Goal: Obtain resource: Download file/media

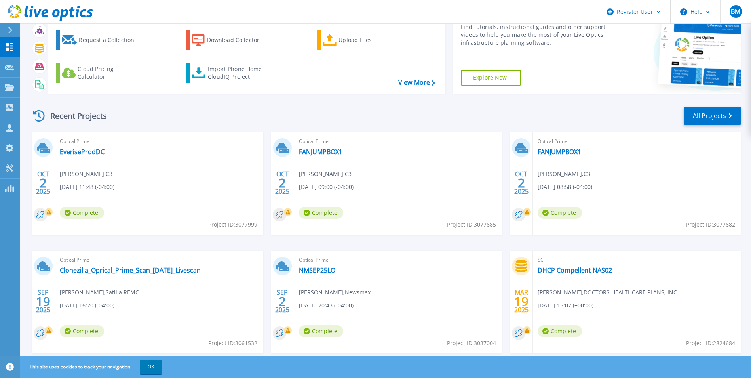
scroll to position [61, 0]
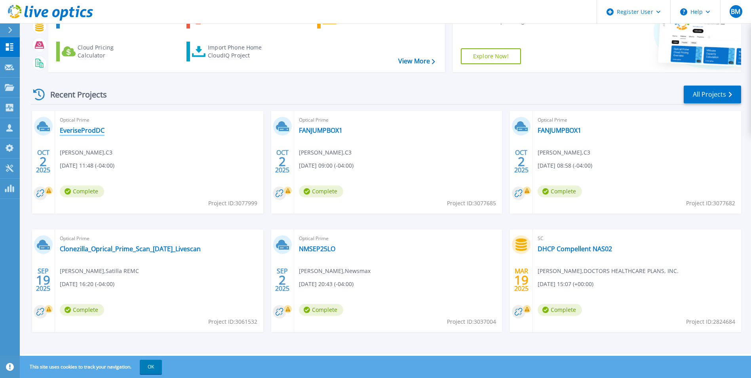
click at [93, 129] on link "EveriseProdDC" at bounding box center [82, 130] width 45 height 8
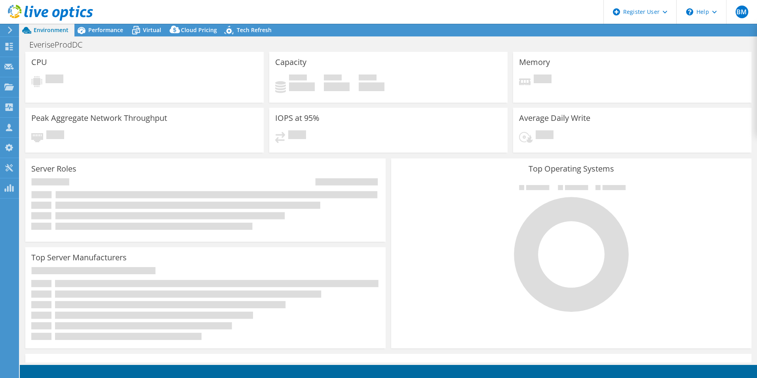
select select "USD"
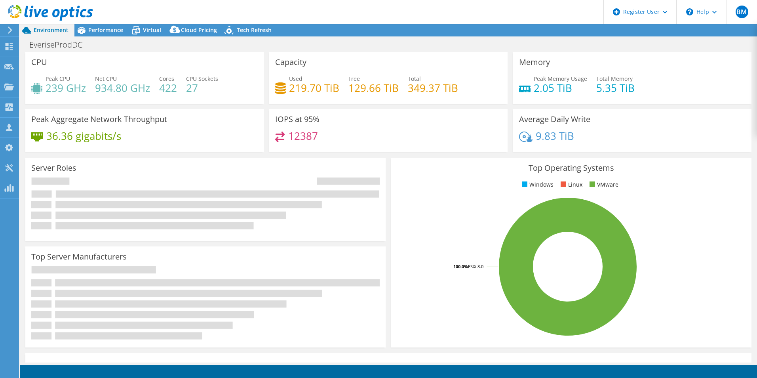
radio input "true"
radio input "false"
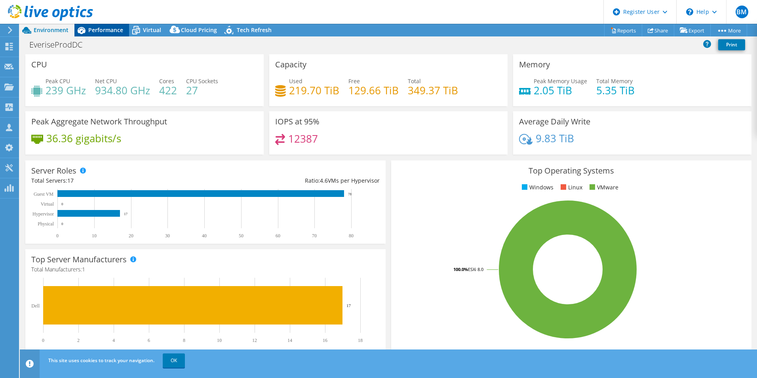
click at [99, 31] on span "Performance" at bounding box center [105, 30] width 35 height 8
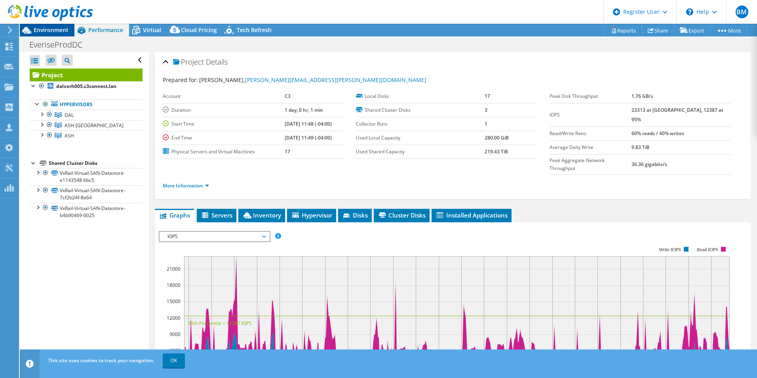
click at [64, 29] on span "Environment" at bounding box center [51, 30] width 35 height 8
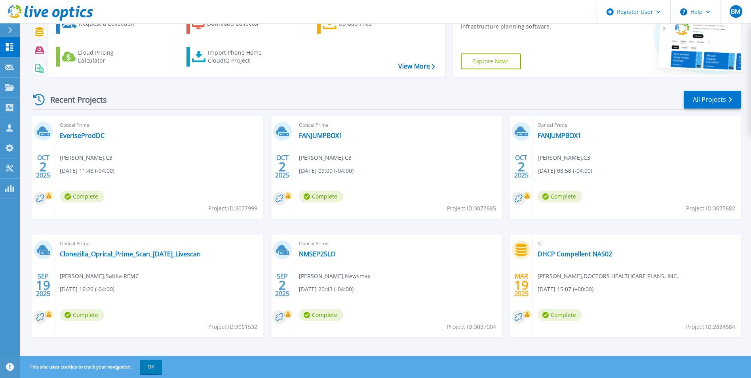
scroll to position [61, 0]
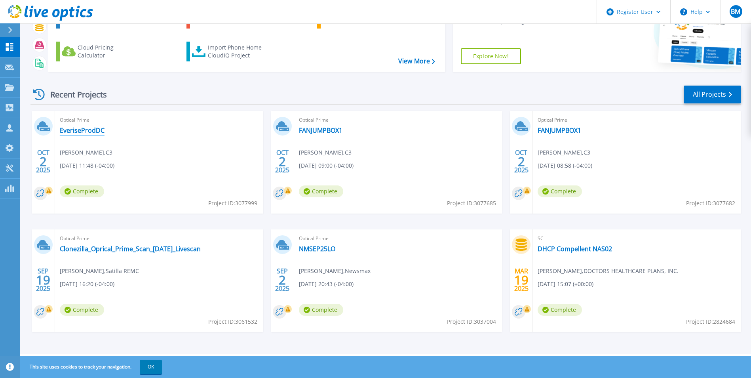
click at [82, 126] on link "EveriseProdDC" at bounding box center [82, 130] width 45 height 8
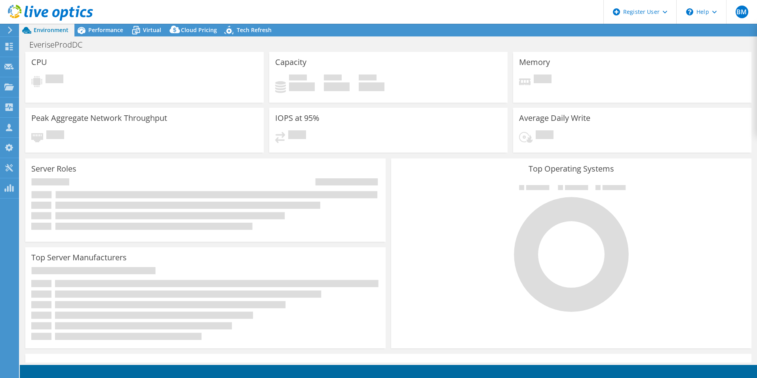
select select "USD"
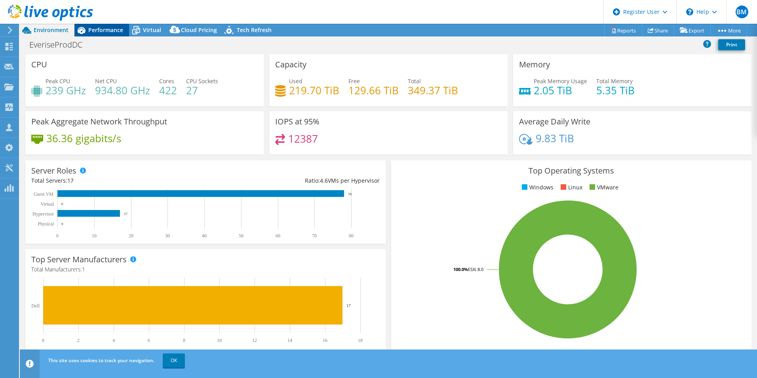
click at [107, 31] on span "Performance" at bounding box center [105, 30] width 35 height 8
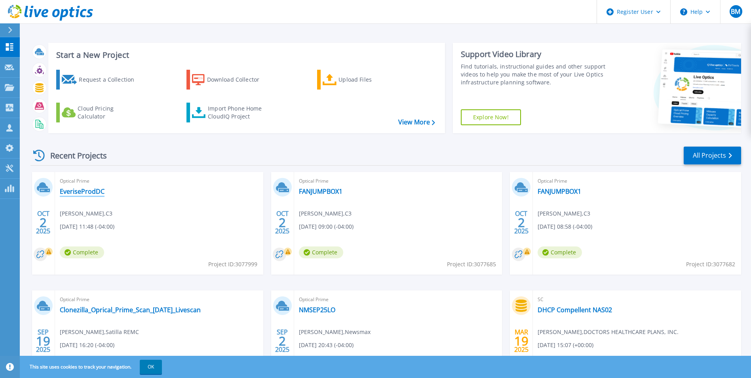
click at [102, 190] on link "EveriseProdDC" at bounding box center [82, 191] width 45 height 8
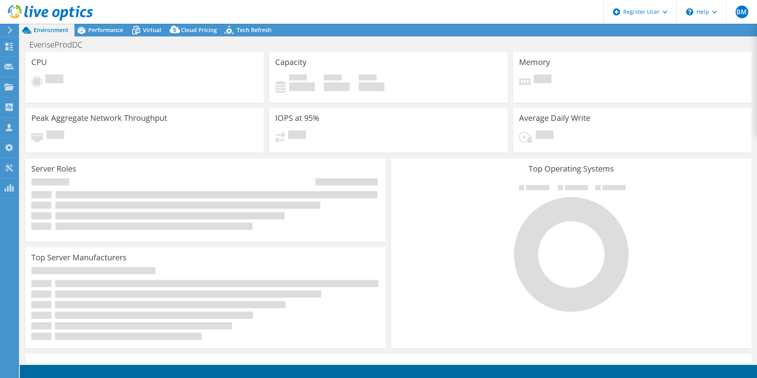
select select "USD"
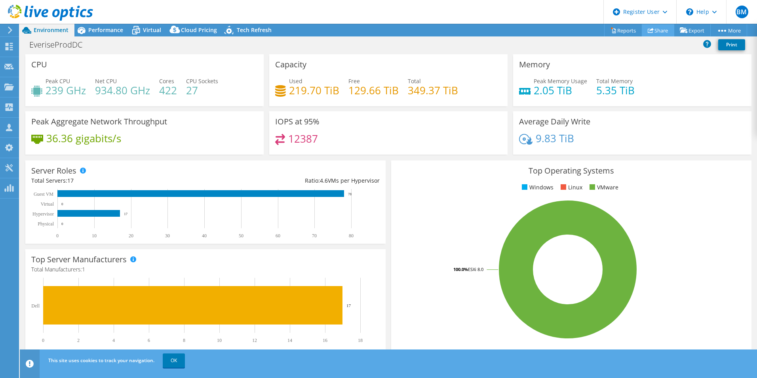
click at [660, 30] on link "Share" at bounding box center [658, 30] width 32 height 12
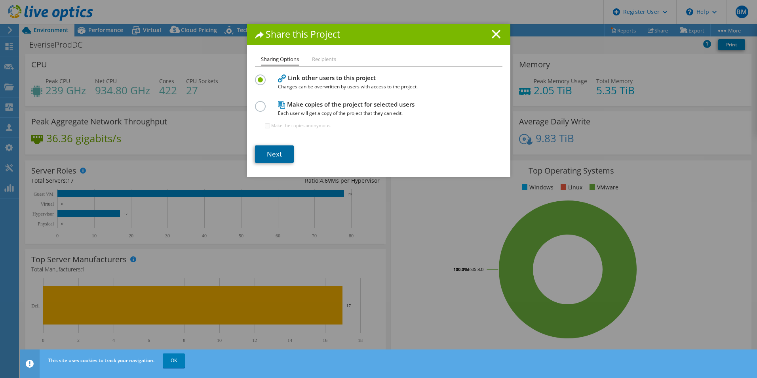
click at [272, 158] on link "Next" at bounding box center [274, 153] width 39 height 17
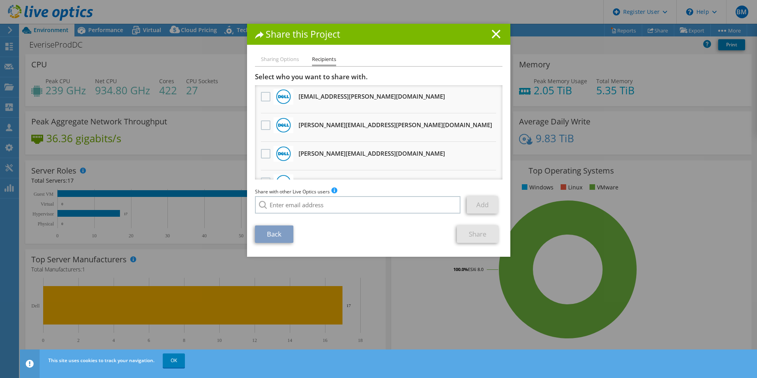
scroll to position [238, 0]
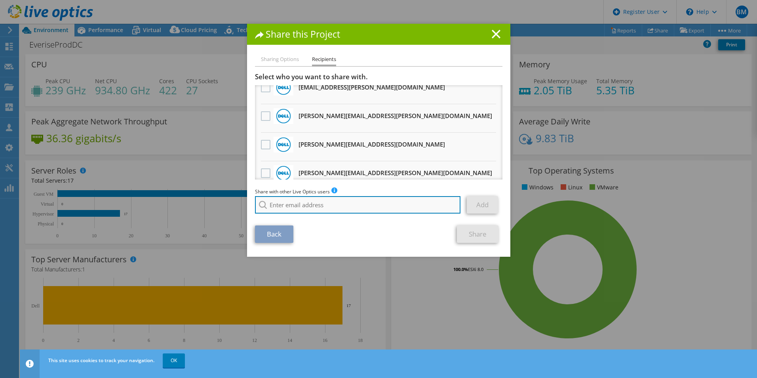
drag, startPoint x: 314, startPoint y: 195, endPoint x: 294, endPoint y: 207, distance: 23.4
paste input "mmalouf@redesign-group.com"
type input "mmalouf@redesign-group.com"
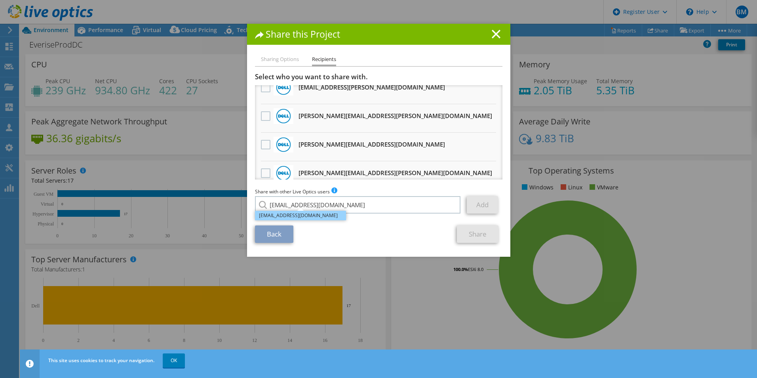
click at [317, 218] on li "mmalouf@redesign-group.com" at bounding box center [300, 216] width 91 height 10
click at [485, 204] on link "Add" at bounding box center [482, 204] width 31 height 17
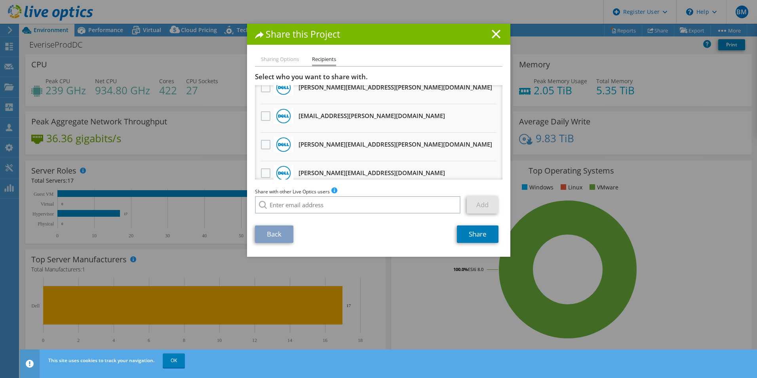
scroll to position [266, 0]
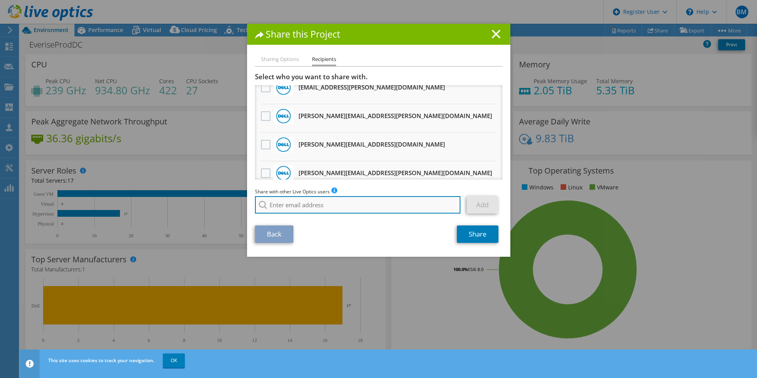
paste input "eshouse@redesign-group.com"
type input "eshouse@redesign-group.com"
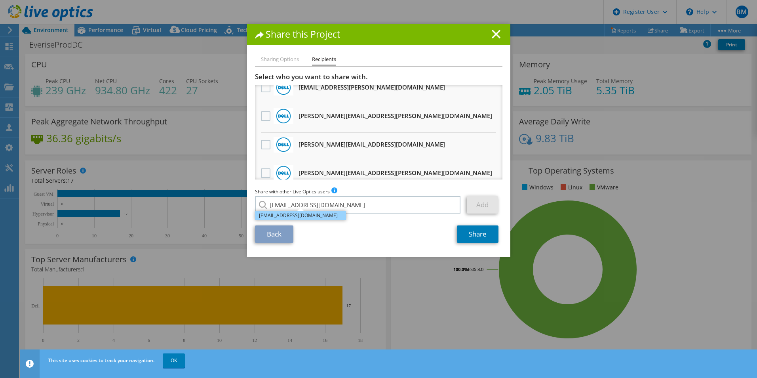
click at [316, 217] on li "eshouse@redesign-group.com" at bounding box center [300, 216] width 91 height 10
click at [487, 203] on link "Add" at bounding box center [482, 204] width 31 height 17
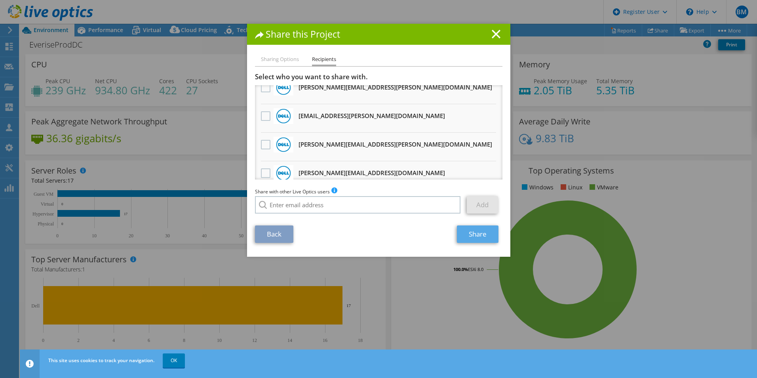
scroll to position [295, 0]
click at [481, 235] on link "Share" at bounding box center [478, 233] width 42 height 17
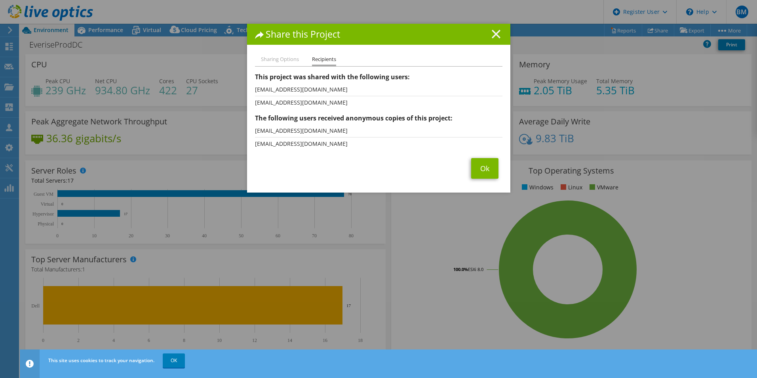
click at [492, 38] on line at bounding box center [496, 34] width 8 height 8
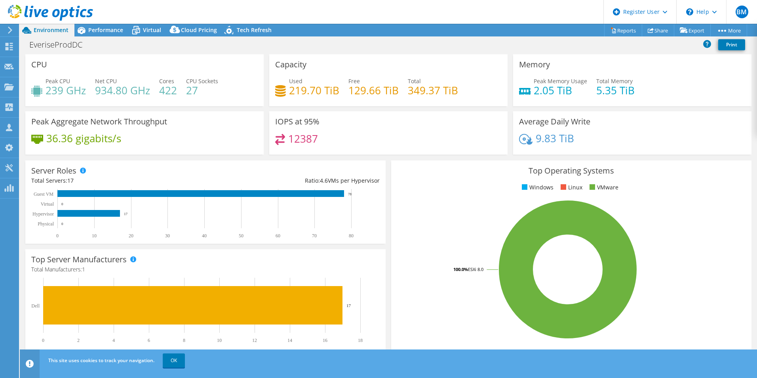
click at [31, 13] on use at bounding box center [50, 13] width 85 height 16
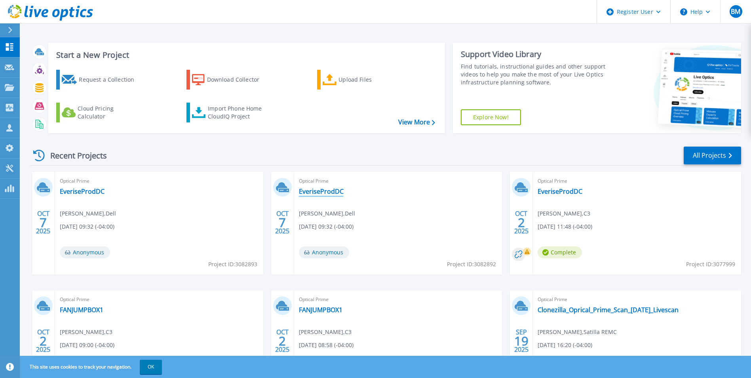
click at [320, 190] on link "EveriseProdDC" at bounding box center [321, 191] width 45 height 8
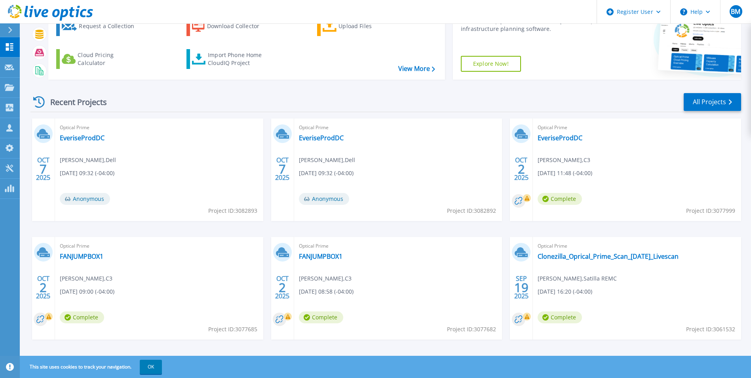
scroll to position [61, 0]
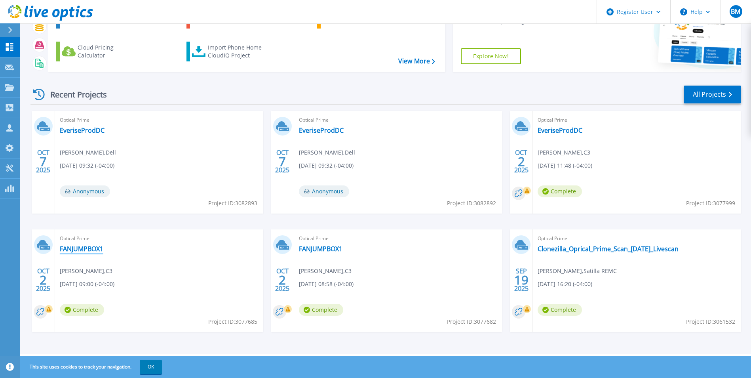
click at [78, 251] on link "FANJUMPBOX1" at bounding box center [82, 249] width 44 height 8
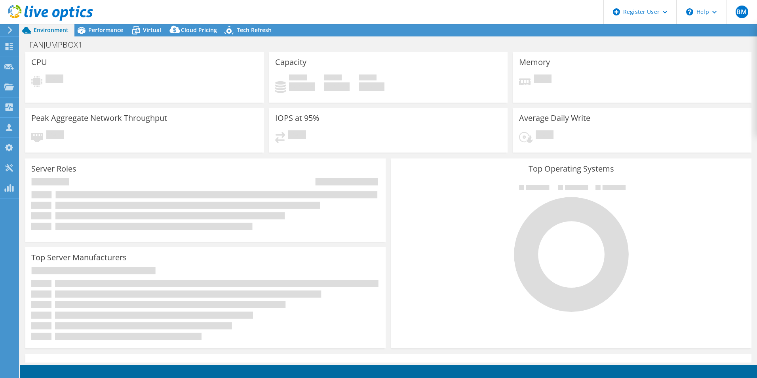
select select "USD"
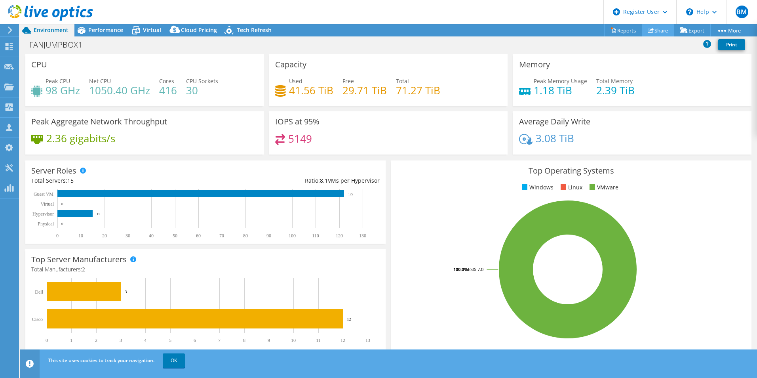
click at [657, 33] on link "Share" at bounding box center [658, 30] width 32 height 12
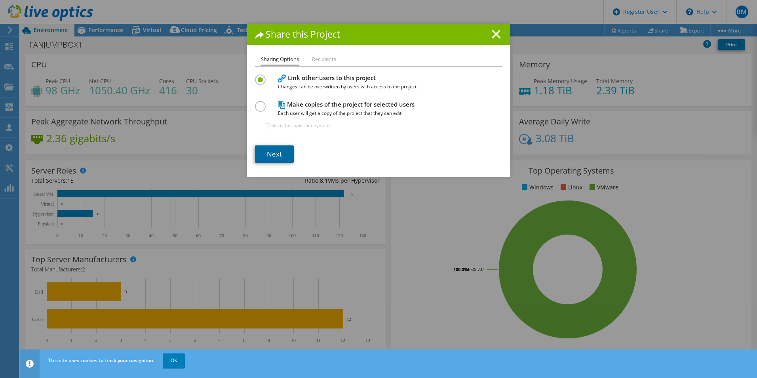
click at [269, 158] on link "Next" at bounding box center [274, 153] width 39 height 17
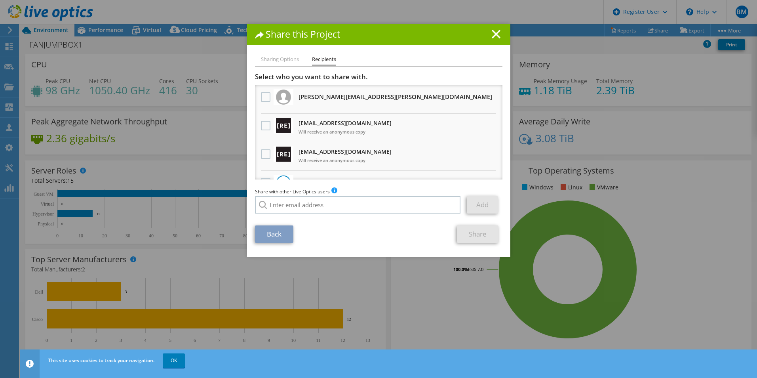
click at [259, 127] on div at bounding box center [265, 126] width 13 height 17
click at [261, 126] on label at bounding box center [266, 126] width 11 height 10
click at [0, 0] on input "checkbox" at bounding box center [0, 0] width 0 height 0
click at [261, 153] on label at bounding box center [266, 154] width 11 height 10
click at [0, 0] on input "checkbox" at bounding box center [0, 0] width 0 height 0
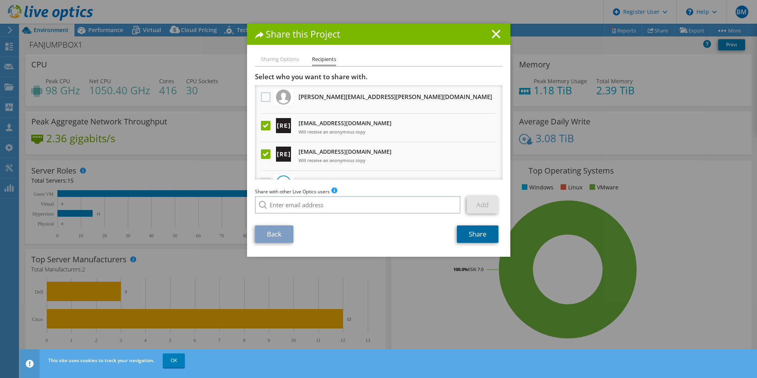
click at [472, 236] on link "Share" at bounding box center [478, 233] width 42 height 17
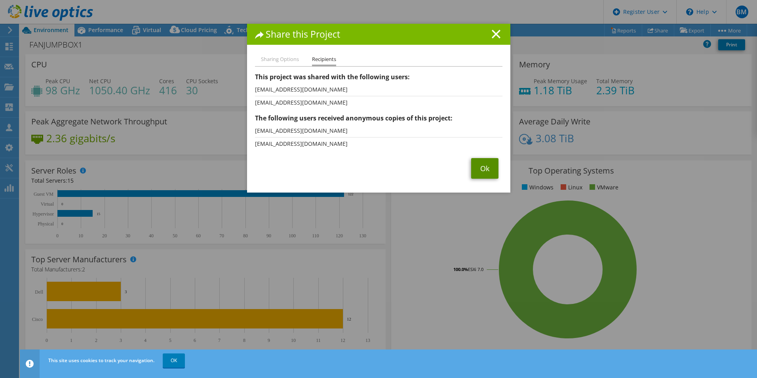
click at [482, 162] on link "Ok" at bounding box center [484, 168] width 27 height 21
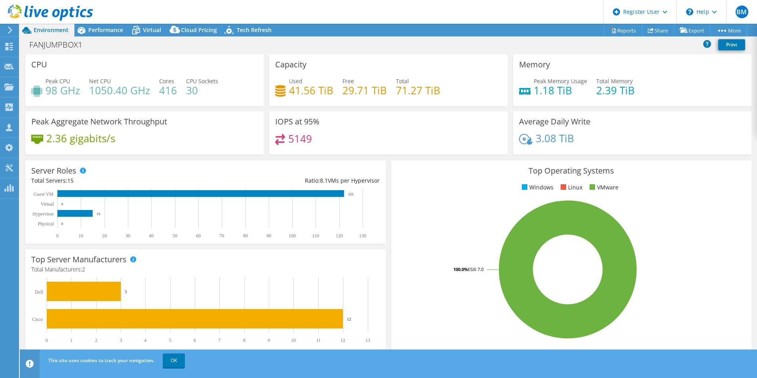
click at [47, 13] on use at bounding box center [50, 13] width 85 height 16
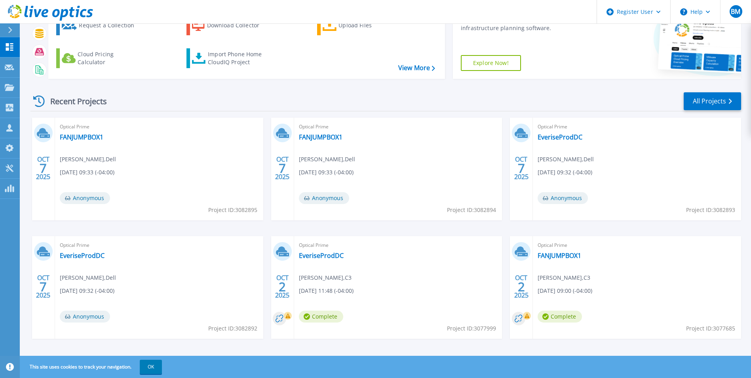
scroll to position [61, 0]
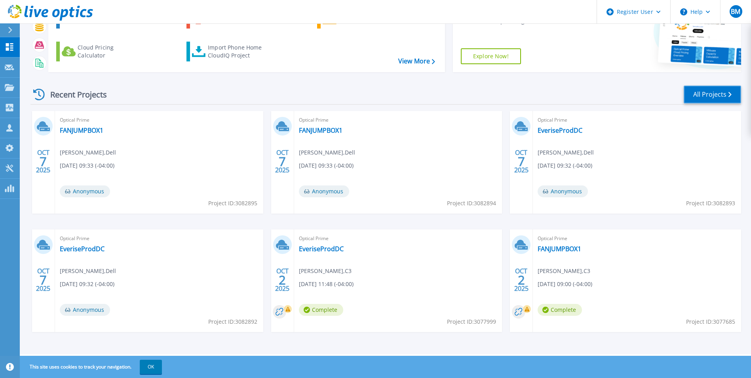
click at [719, 95] on link "All Projects" at bounding box center [712, 95] width 57 height 18
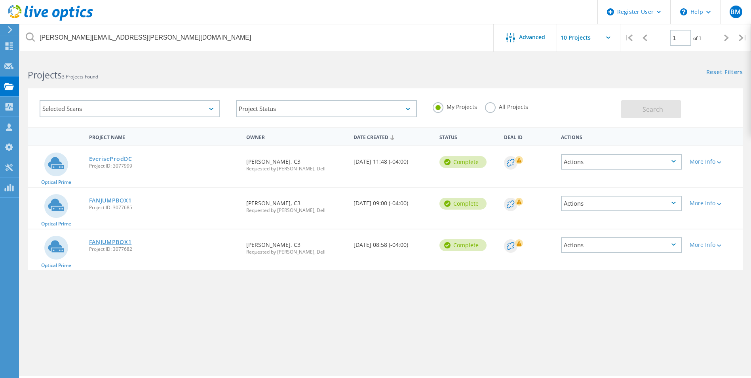
click at [114, 242] on link "FANJUMPBOX1" at bounding box center [110, 242] width 43 height 6
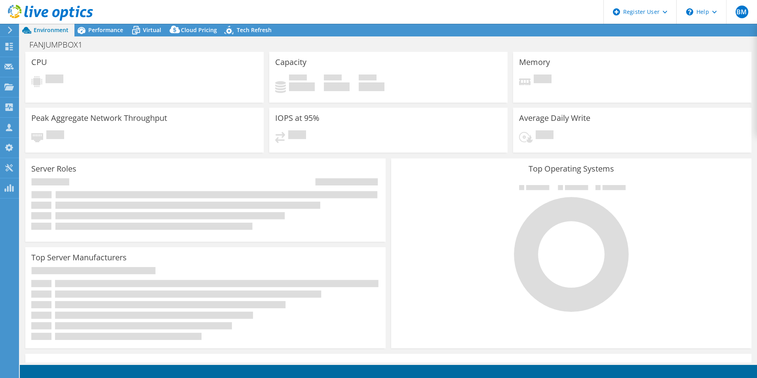
select select "USD"
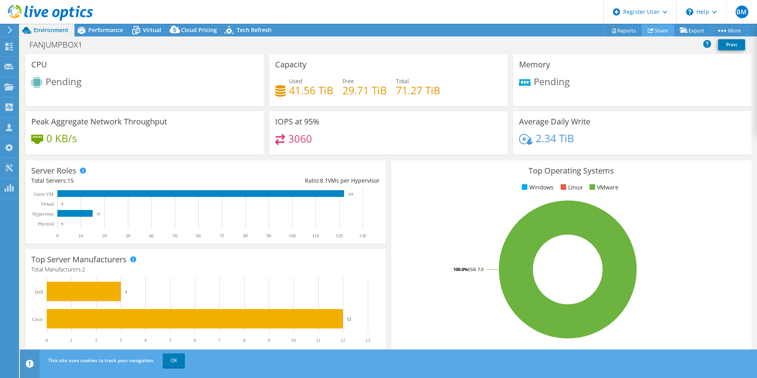
click at [659, 32] on link "Share" at bounding box center [658, 30] width 32 height 12
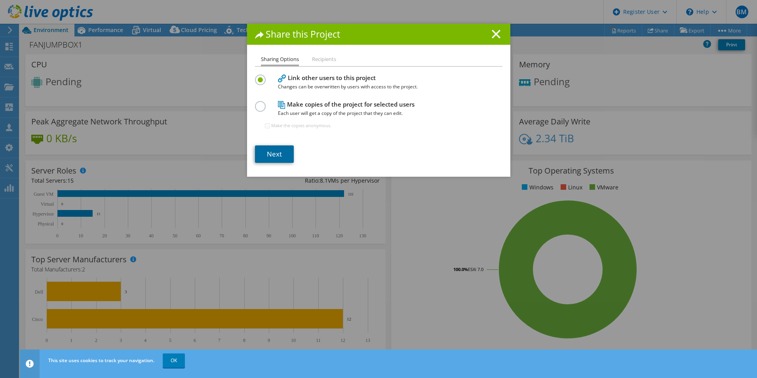
click at [257, 159] on link "Next" at bounding box center [274, 153] width 39 height 17
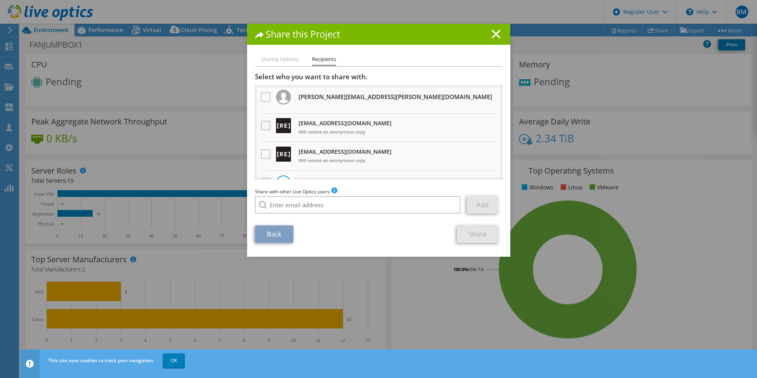
click at [261, 130] on label at bounding box center [266, 126] width 11 height 10
click at [0, 0] on input "checkbox" at bounding box center [0, 0] width 0 height 0
click at [263, 154] on label at bounding box center [266, 154] width 11 height 10
click at [0, 0] on input "checkbox" at bounding box center [0, 0] width 0 height 0
click at [469, 234] on link "Share" at bounding box center [478, 233] width 42 height 17
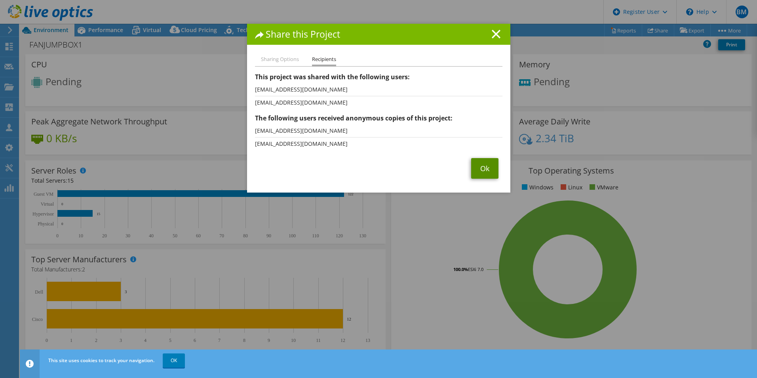
click at [491, 171] on link "Ok" at bounding box center [484, 168] width 27 height 21
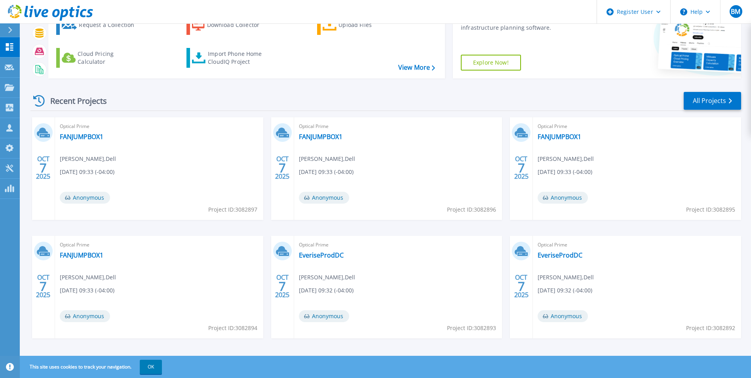
scroll to position [61, 0]
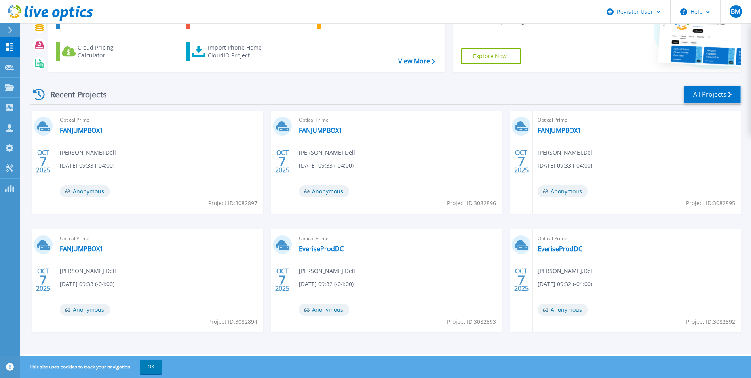
click at [707, 92] on link "All Projects" at bounding box center [712, 95] width 57 height 18
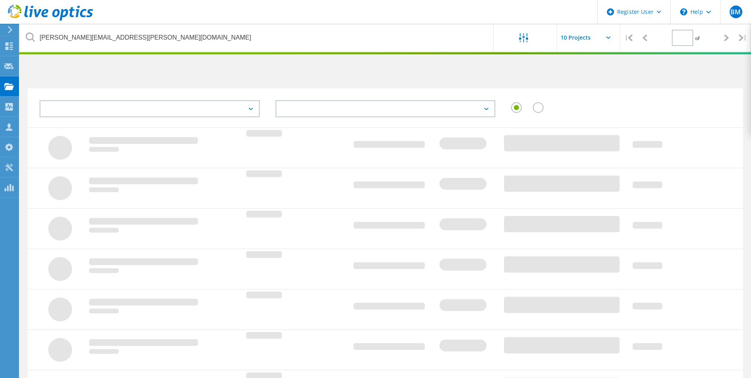
type input "1"
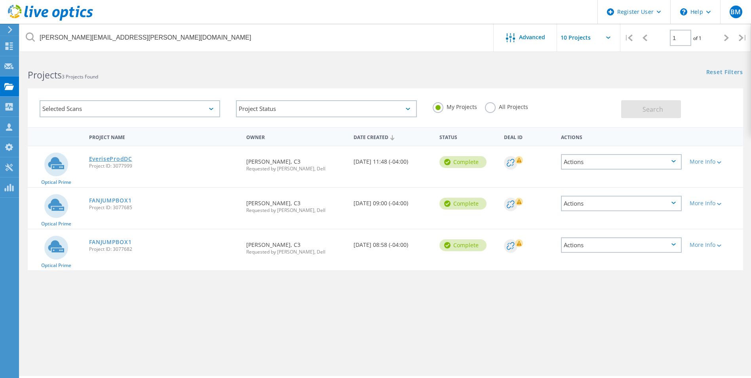
click at [118, 156] on link "EveriseProdDC" at bounding box center [110, 159] width 43 height 6
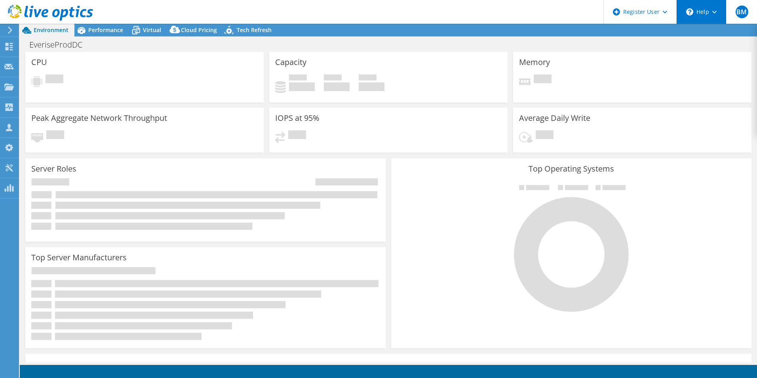
select select "USD"
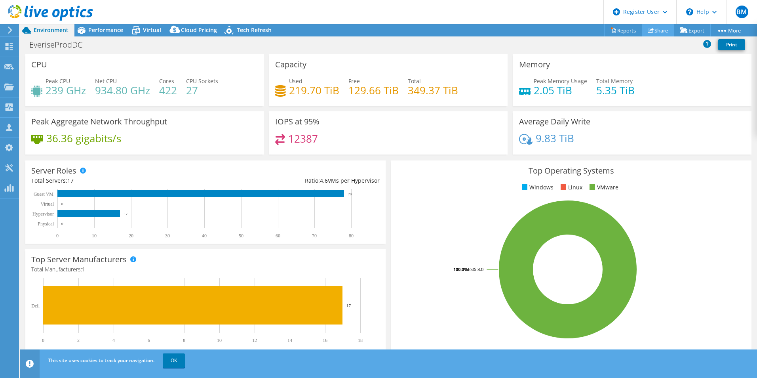
click at [654, 29] on link "Share" at bounding box center [658, 30] width 32 height 12
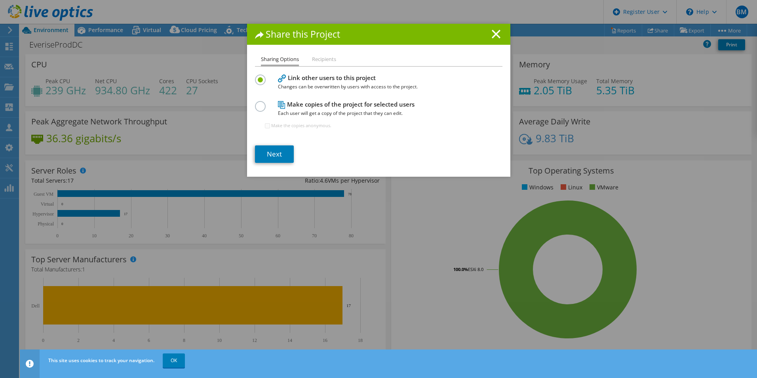
click at [259, 101] on label at bounding box center [262, 102] width 14 height 2
click at [0, 0] on input "radio" at bounding box center [0, 0] width 0 height 0
click at [487, 30] on h1 "Share this Project" at bounding box center [378, 34] width 247 height 9
click at [493, 36] on icon at bounding box center [496, 34] width 9 height 9
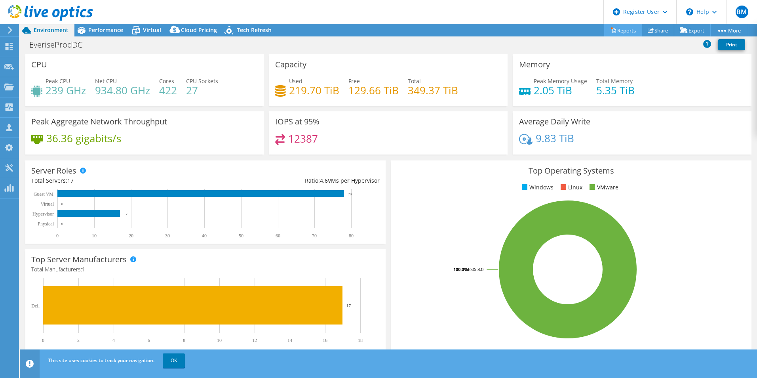
click at [619, 32] on link "Reports" at bounding box center [623, 30] width 38 height 12
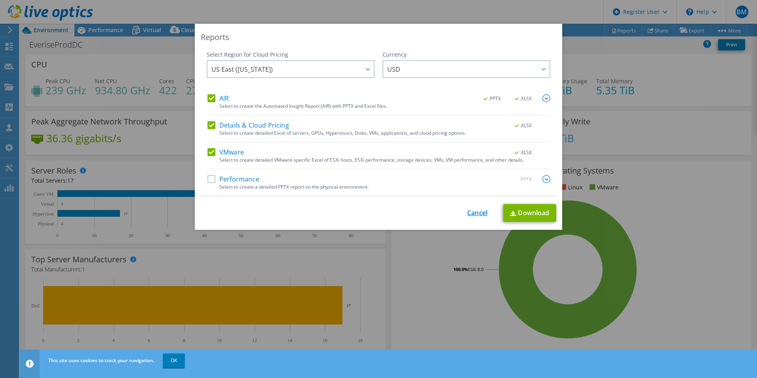
click at [468, 211] on link "Cancel" at bounding box center [477, 213] width 20 height 8
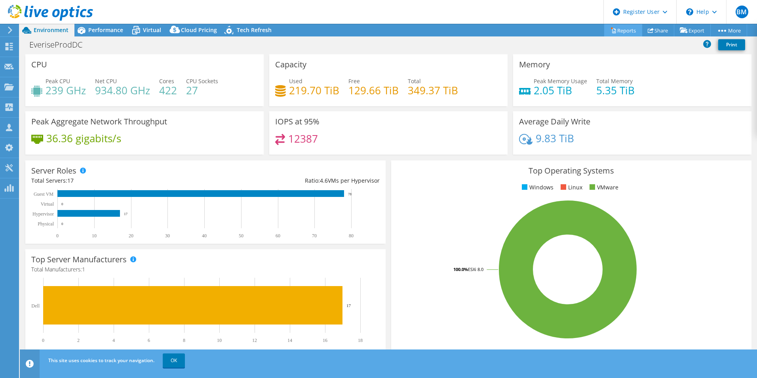
click at [618, 32] on link "Reports" at bounding box center [623, 30] width 38 height 12
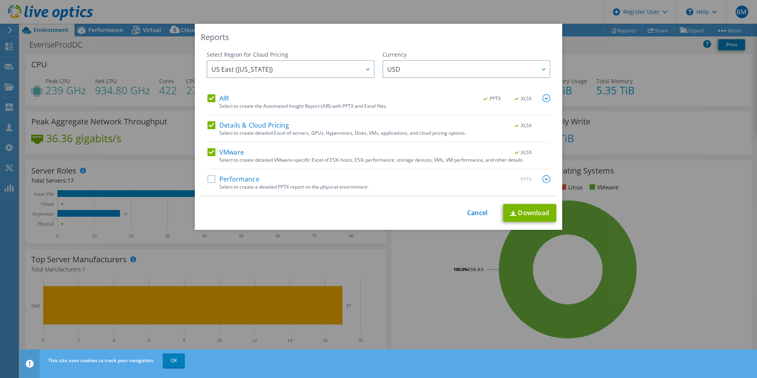
click at [210, 177] on label "Performance" at bounding box center [233, 179] width 52 height 8
click at [0, 0] on input "Performance" at bounding box center [0, 0] width 0 height 0
click at [532, 210] on link "Download" at bounding box center [529, 213] width 53 height 18
click at [714, 94] on div "Reports Select Region for Cloud Pricing Asia Pacific (Hong Kong) Asia Pacific (…" at bounding box center [378, 189] width 757 height 330
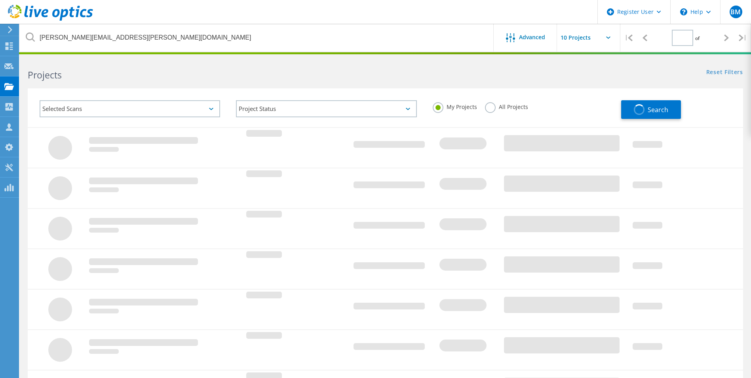
type input "1"
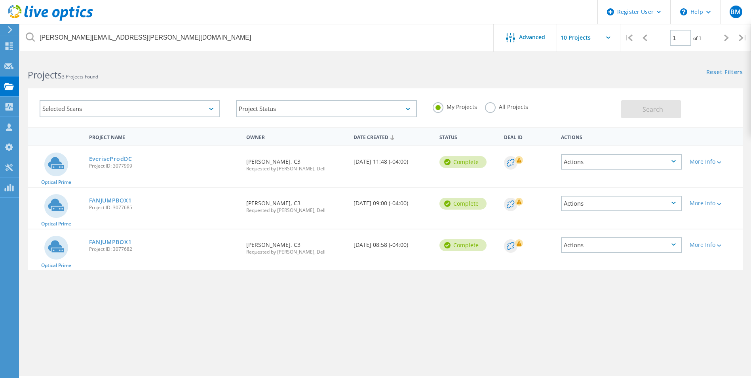
click at [120, 200] on link "FANJUMPBOX1" at bounding box center [110, 201] width 43 height 6
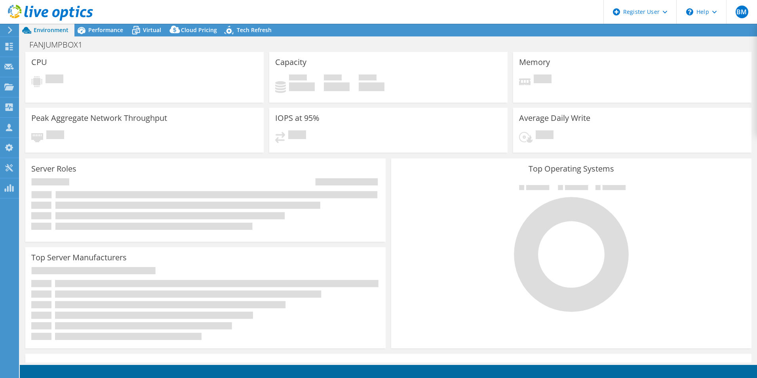
select select "USD"
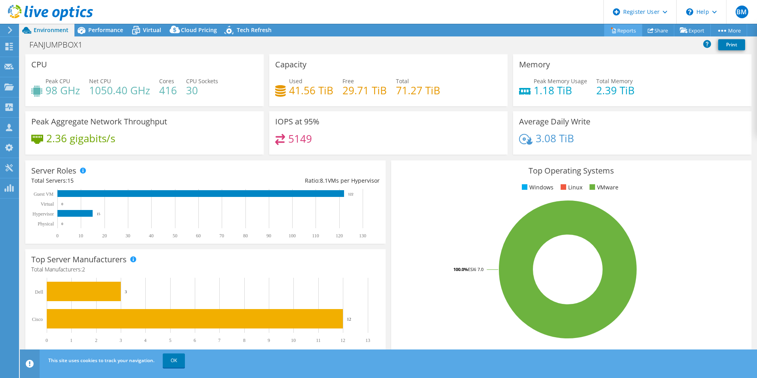
click at [614, 30] on link "Reports" at bounding box center [623, 30] width 38 height 12
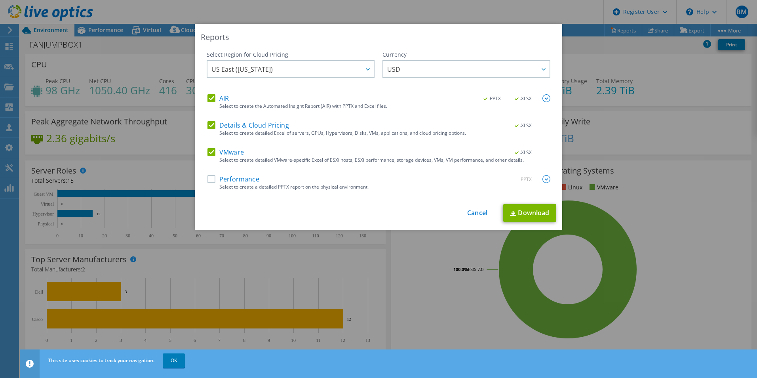
click at [209, 182] on label "Performance" at bounding box center [233, 179] width 52 height 8
click at [0, 0] on input "Performance" at bounding box center [0, 0] width 0 height 0
click at [531, 210] on link "Download" at bounding box center [529, 213] width 53 height 18
click at [476, 213] on link "Cancel" at bounding box center [477, 213] width 20 height 8
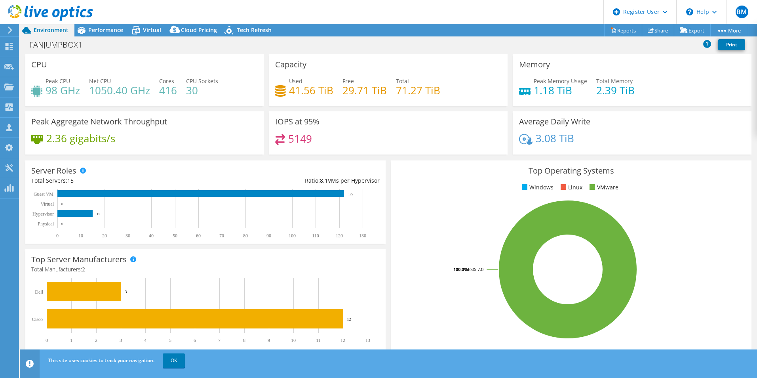
click at [44, 12] on icon at bounding box center [50, 13] width 85 height 16
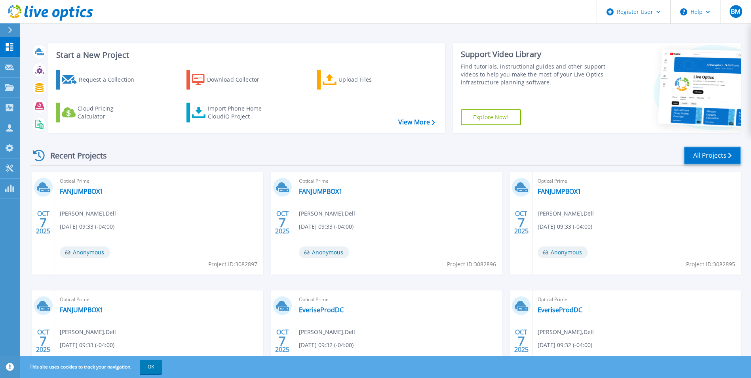
click at [708, 158] on link "All Projects" at bounding box center [712, 156] width 57 height 18
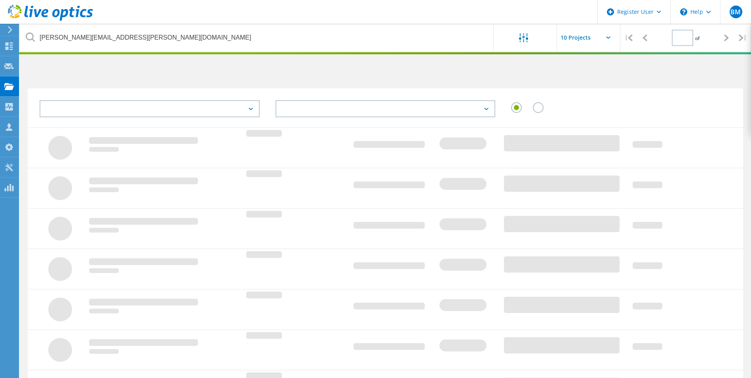
type input "1"
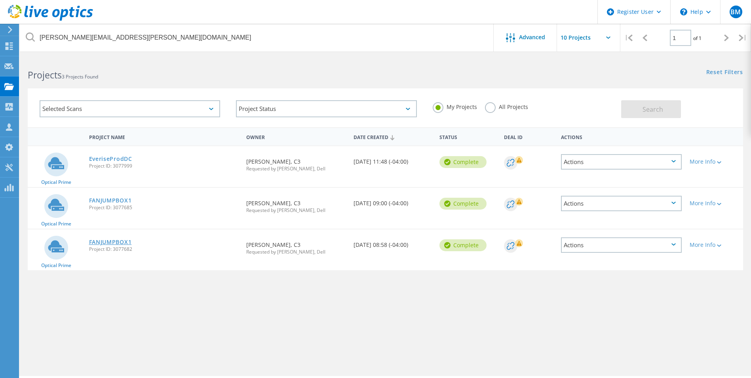
click at [106, 242] on link "FANJUMPBOX1" at bounding box center [110, 242] width 43 height 6
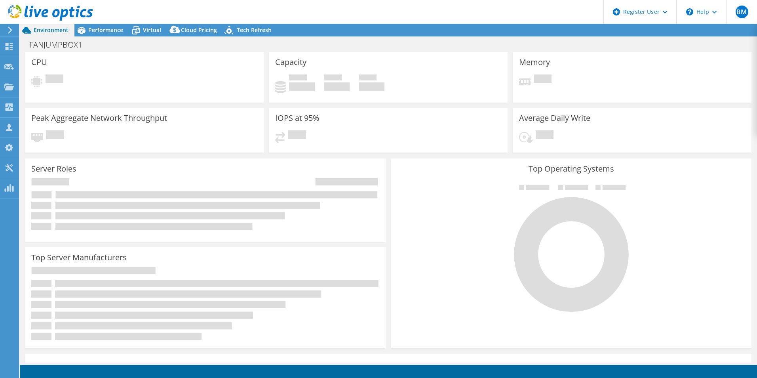
select select "USD"
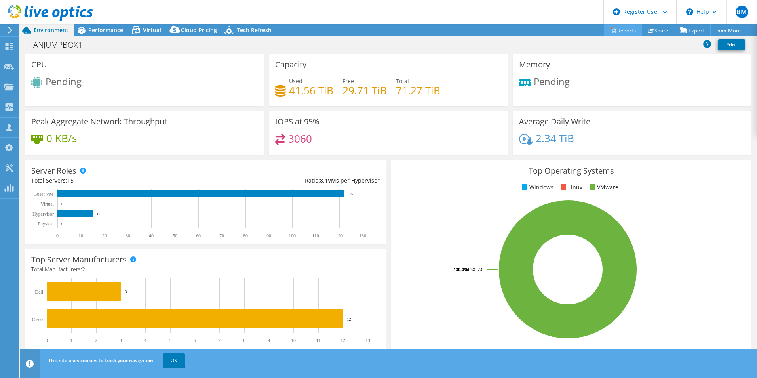
click at [625, 30] on link "Reports" at bounding box center [623, 30] width 38 height 12
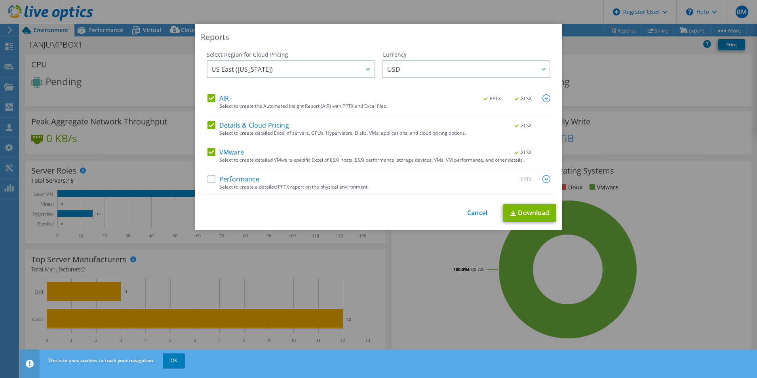
click at [207, 179] on label "Performance" at bounding box center [233, 179] width 52 height 8
click at [0, 0] on input "Performance" at bounding box center [0, 0] width 0 height 0
click at [547, 217] on link "Download" at bounding box center [529, 213] width 53 height 18
click at [469, 213] on link "Cancel" at bounding box center [477, 213] width 20 height 8
